Goal: Task Accomplishment & Management: Manage account settings

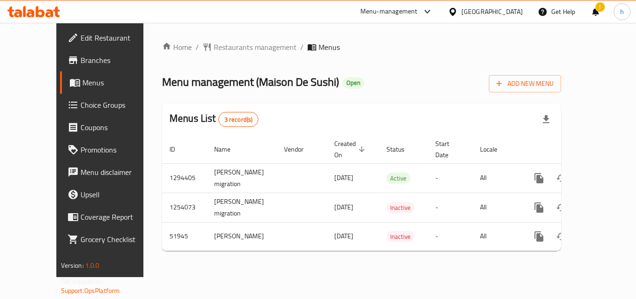
click at [513, 12] on div "Qatar" at bounding box center [492, 12] width 61 height 10
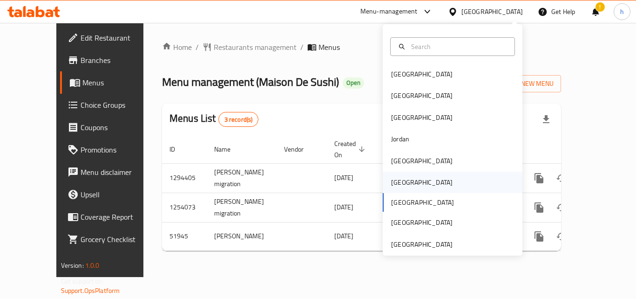
click at [391, 186] on div "[GEOGRAPHIC_DATA]" at bounding box center [421, 182] width 61 height 10
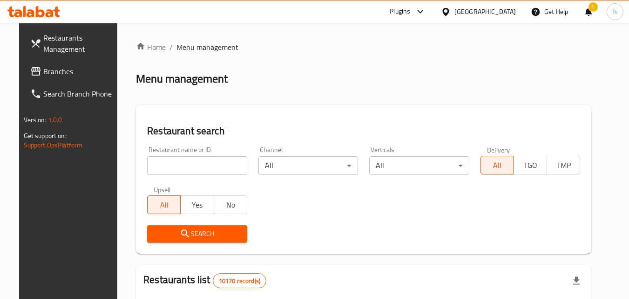
click at [69, 67] on span "Branches" at bounding box center [80, 71] width 74 height 11
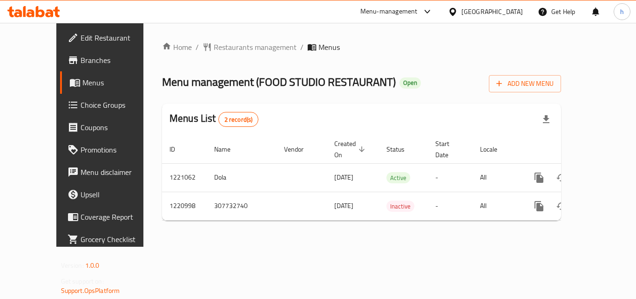
click at [143, 154] on div "Home / Restaurants management / Menus Menu management ( FOOD STUDIO RESTAURANT …" at bounding box center [361, 135] width 436 height 224
click at [143, 160] on div "Home / Restaurants management / Menus Menu management ( FOOD STUDIO RESTAURANT …" at bounding box center [361, 135] width 436 height 224
click at [512, 13] on div "[GEOGRAPHIC_DATA]" at bounding box center [492, 12] width 61 height 10
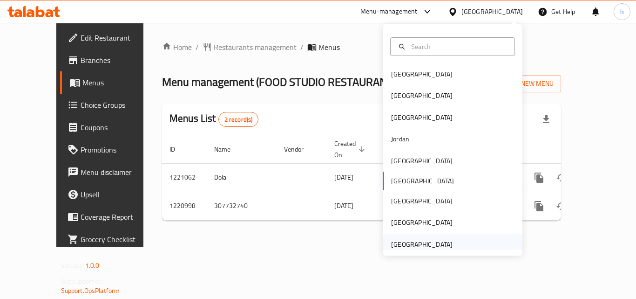
click at [407, 245] on div "United Arab Emirates" at bounding box center [421, 244] width 61 height 10
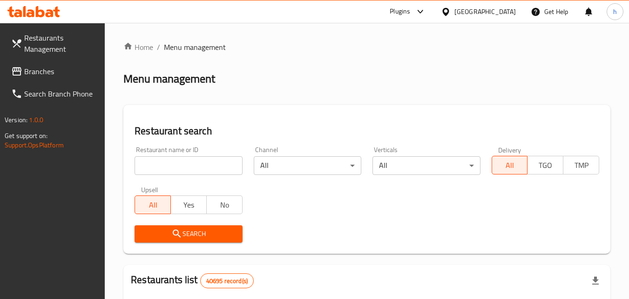
click at [64, 71] on span "Branches" at bounding box center [61, 71] width 74 height 11
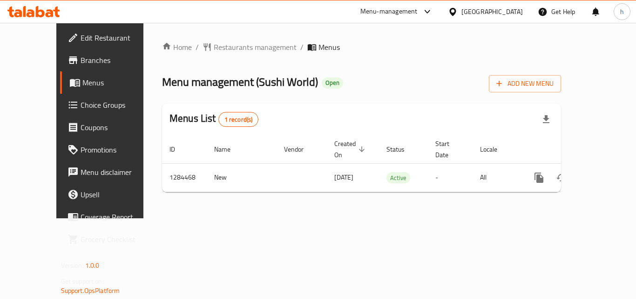
click at [143, 144] on div "Home / Restaurants management / Menus Menu management ( Sushi World ) Open Add …" at bounding box center [361, 120] width 436 height 195
click at [497, 14] on div "[GEOGRAPHIC_DATA]" at bounding box center [492, 12] width 61 height 10
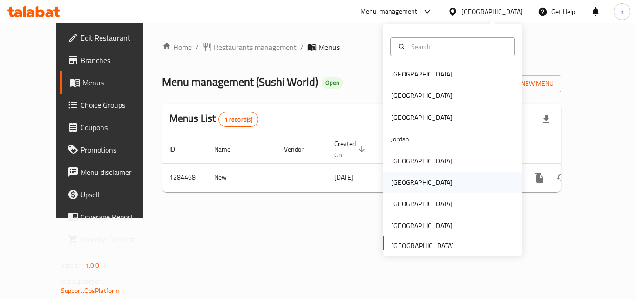
click at [400, 183] on div "[GEOGRAPHIC_DATA]" at bounding box center [421, 182] width 61 height 10
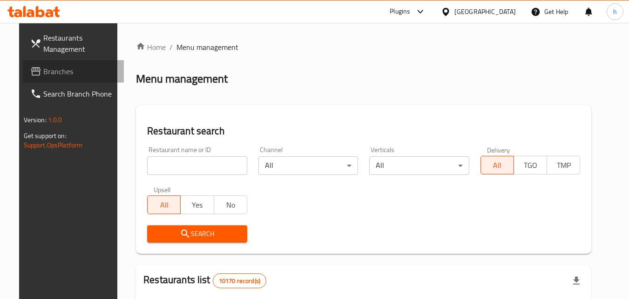
click at [43, 71] on span "Branches" at bounding box center [80, 71] width 74 height 11
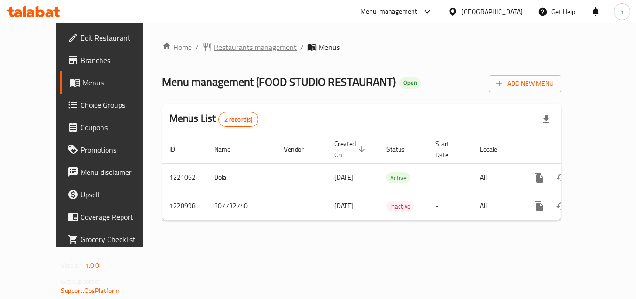
click at [217, 46] on span "Restaurants management" at bounding box center [255, 46] width 83 height 11
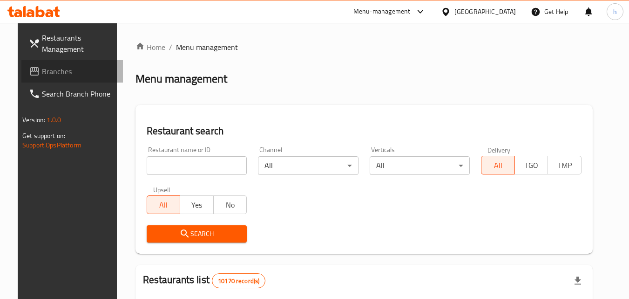
click at [66, 71] on span "Branches" at bounding box center [79, 71] width 74 height 11
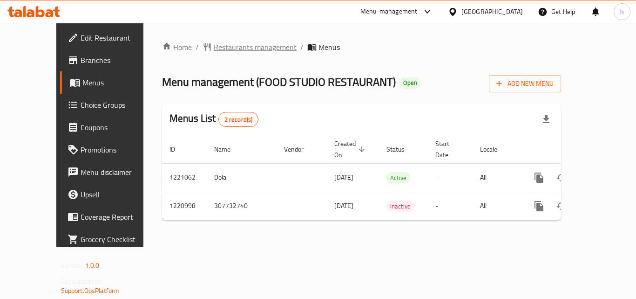
click at [242, 44] on span "Restaurants management" at bounding box center [255, 46] width 83 height 11
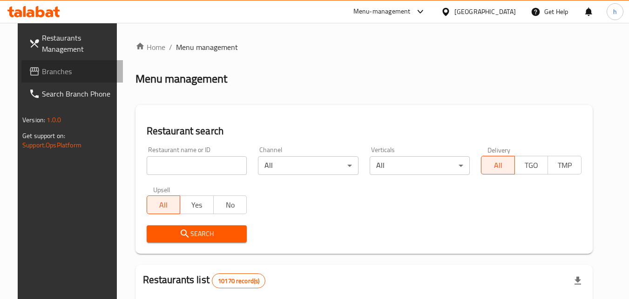
click at [50, 71] on span "Branches" at bounding box center [79, 71] width 74 height 11
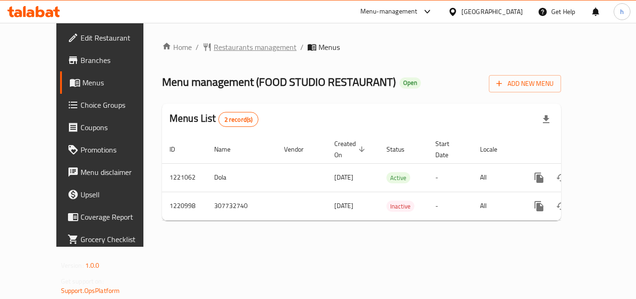
click at [248, 51] on span "Restaurants management" at bounding box center [255, 46] width 83 height 11
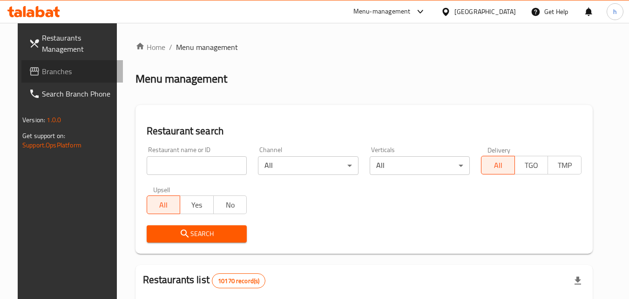
click at [46, 69] on span "Branches" at bounding box center [79, 71] width 74 height 11
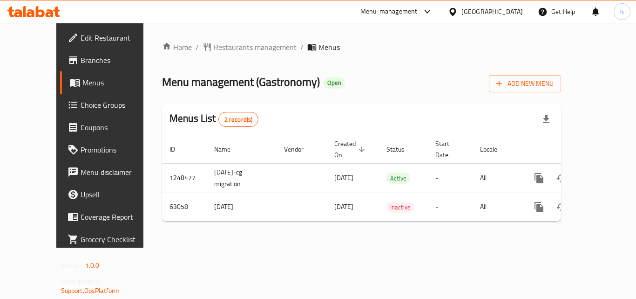
click at [514, 7] on div "[GEOGRAPHIC_DATA]" at bounding box center [492, 12] width 61 height 10
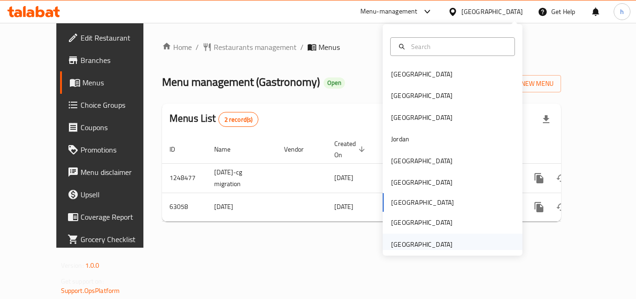
click at [421, 246] on div "[GEOGRAPHIC_DATA]" at bounding box center [421, 244] width 61 height 10
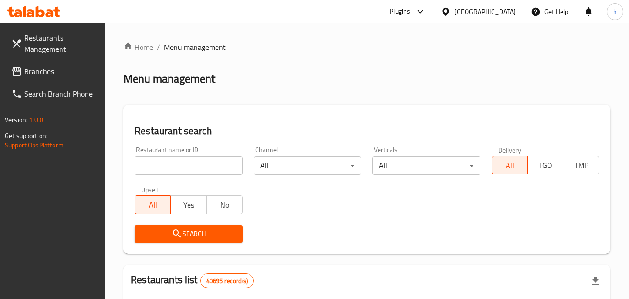
click at [54, 70] on span "Branches" at bounding box center [61, 71] width 74 height 11
